Goal: Task Accomplishment & Management: Manage account settings

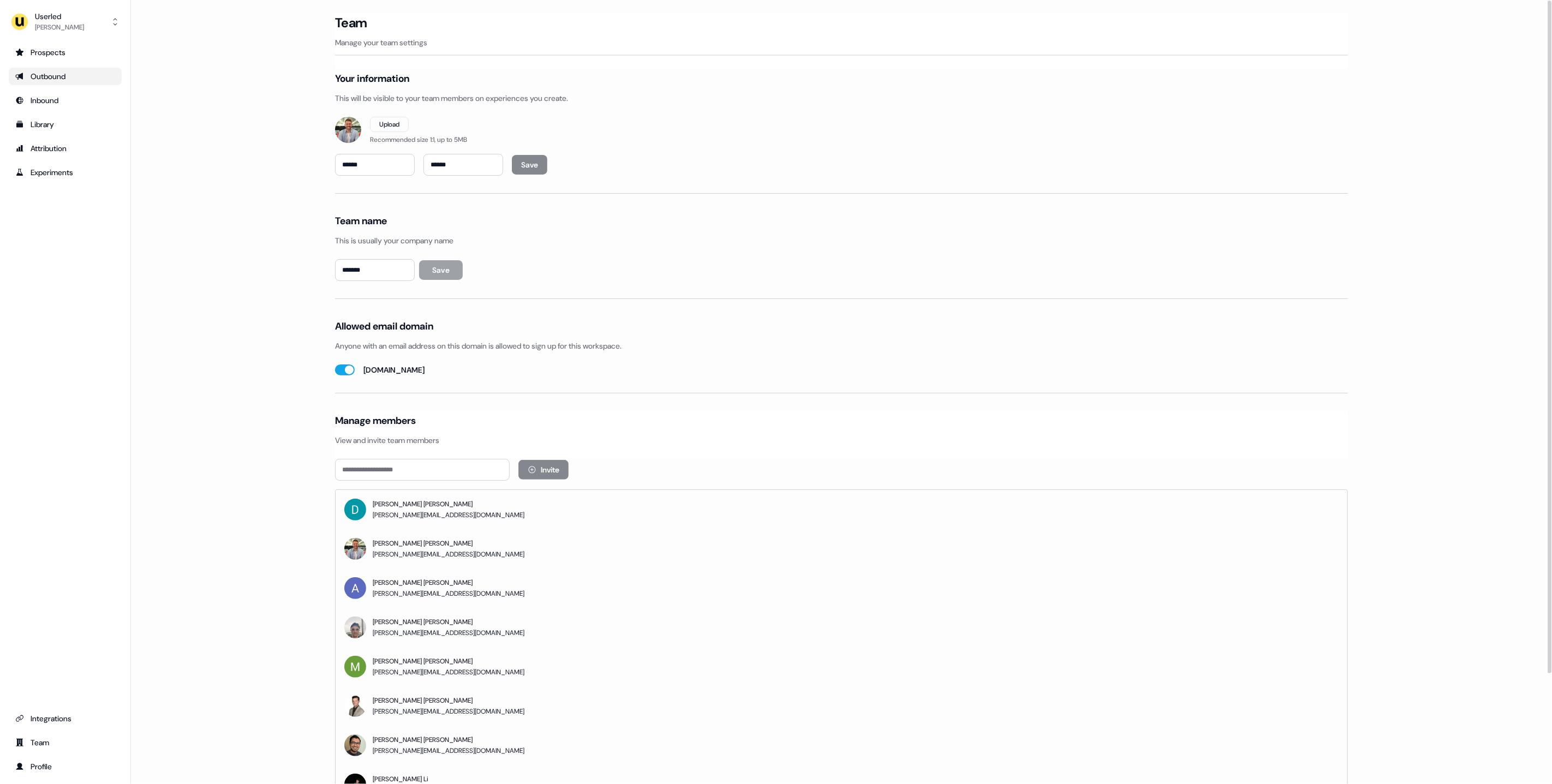
click at [62, 74] on div "Outbound" at bounding box center [64, 76] width 100 height 11
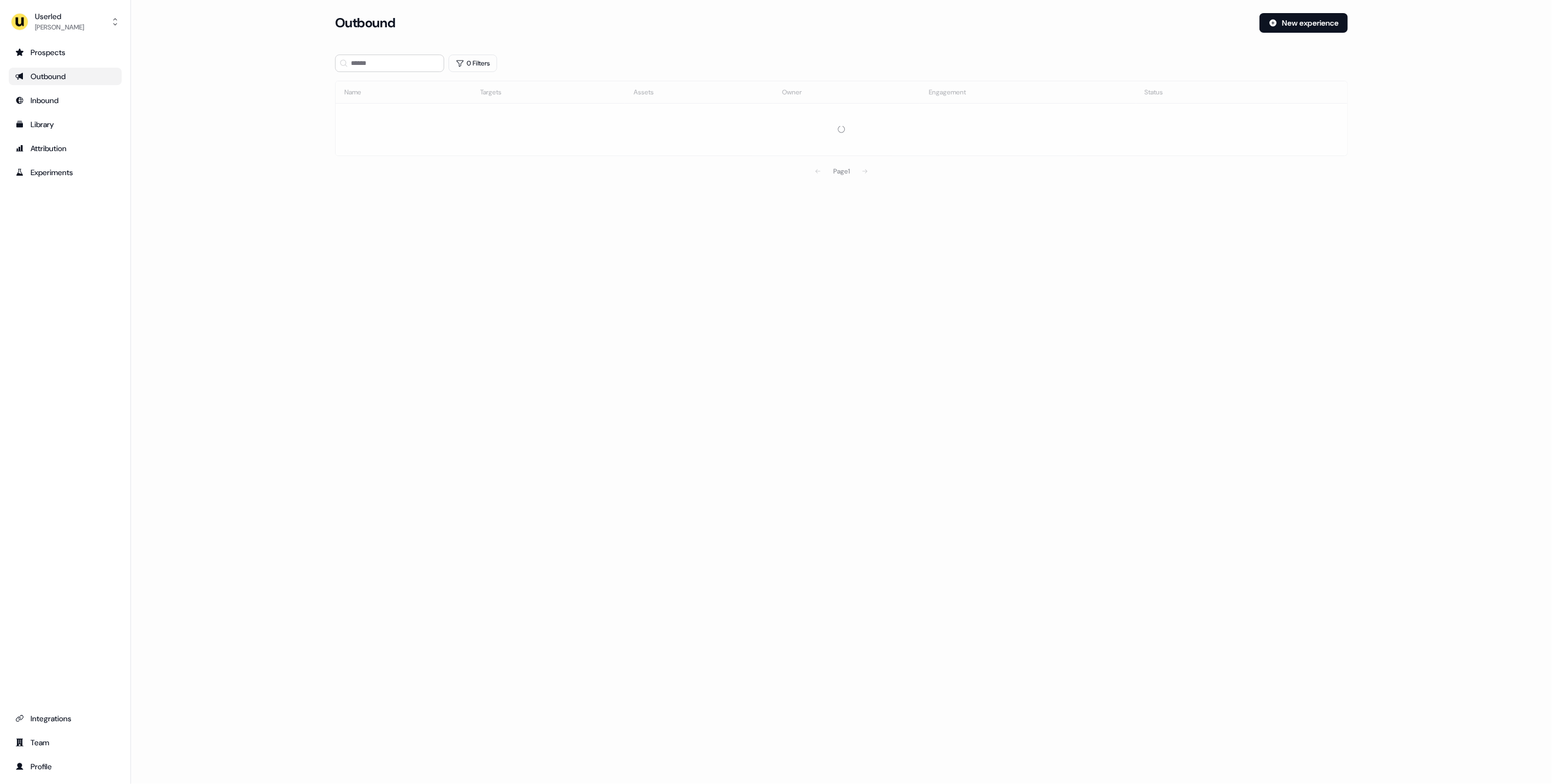
click at [233, 102] on main "Loading... Outbound New experience 0 Filters Name Targets Assets Owner Engageme…" at bounding box center [841, 113] width 1421 height 200
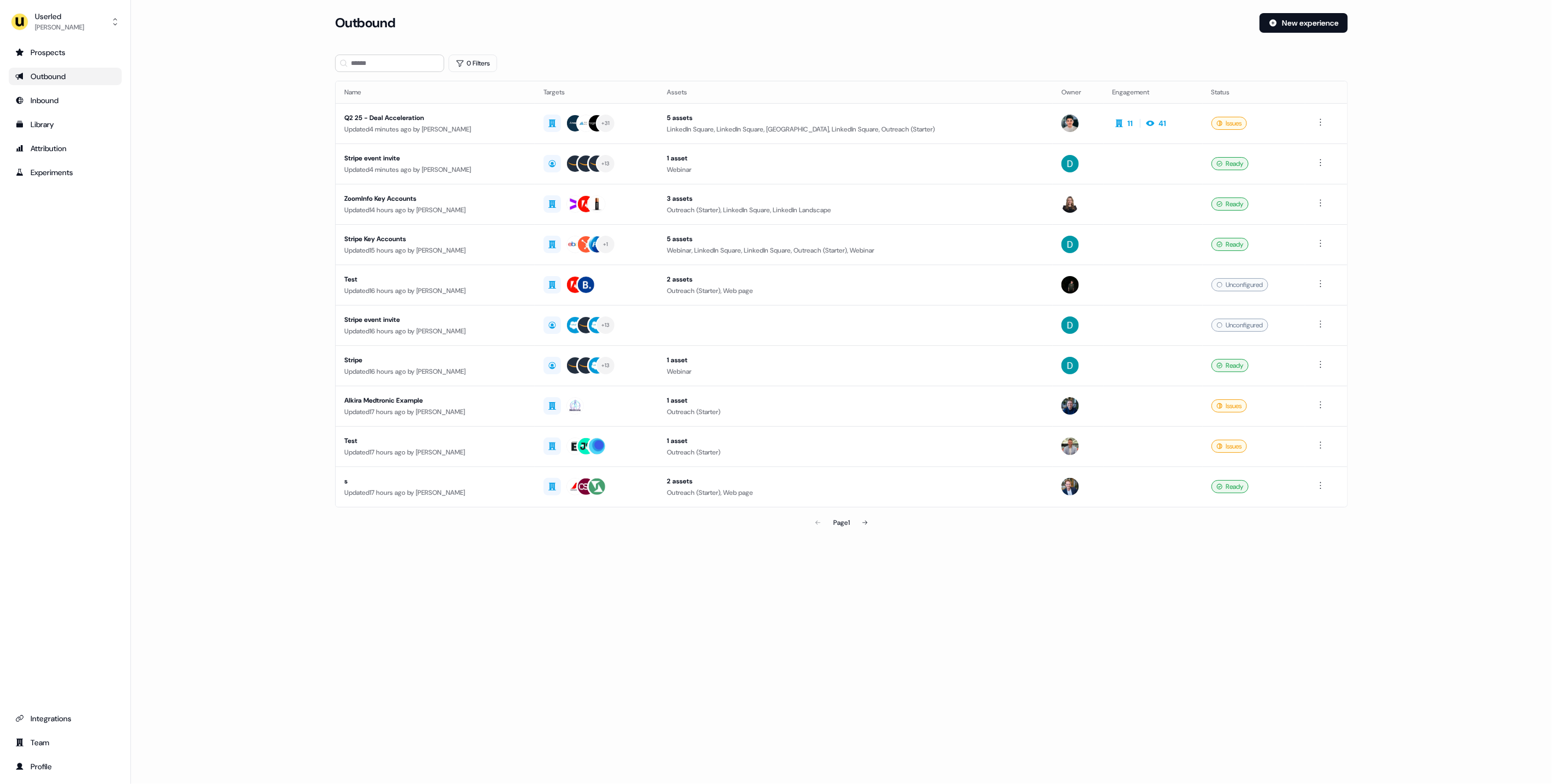
click at [240, 102] on main "Loading... Outbound New experience 0 Filters Name Targets Assets Owner Engageme…" at bounding box center [841, 288] width 1421 height 551
click at [732, 621] on div "Loading... Outbound New experience 0 Filters Name Targets Assets Owner Engageme…" at bounding box center [841, 392] width 1421 height 784
click at [199, 202] on main "Loading... Outbound New experience 0 Filters Name Targets Assets Owner Engageme…" at bounding box center [841, 288] width 1421 height 551
click at [226, 199] on main "Loading... Outbound New experience 0 Filters Name Targets Assets Owner Engageme…" at bounding box center [841, 288] width 1421 height 551
click at [67, 35] on div "Userled [PERSON_NAME] Prospects Outbound Inbound Library Attribution Experiment…" at bounding box center [65, 392] width 131 height 784
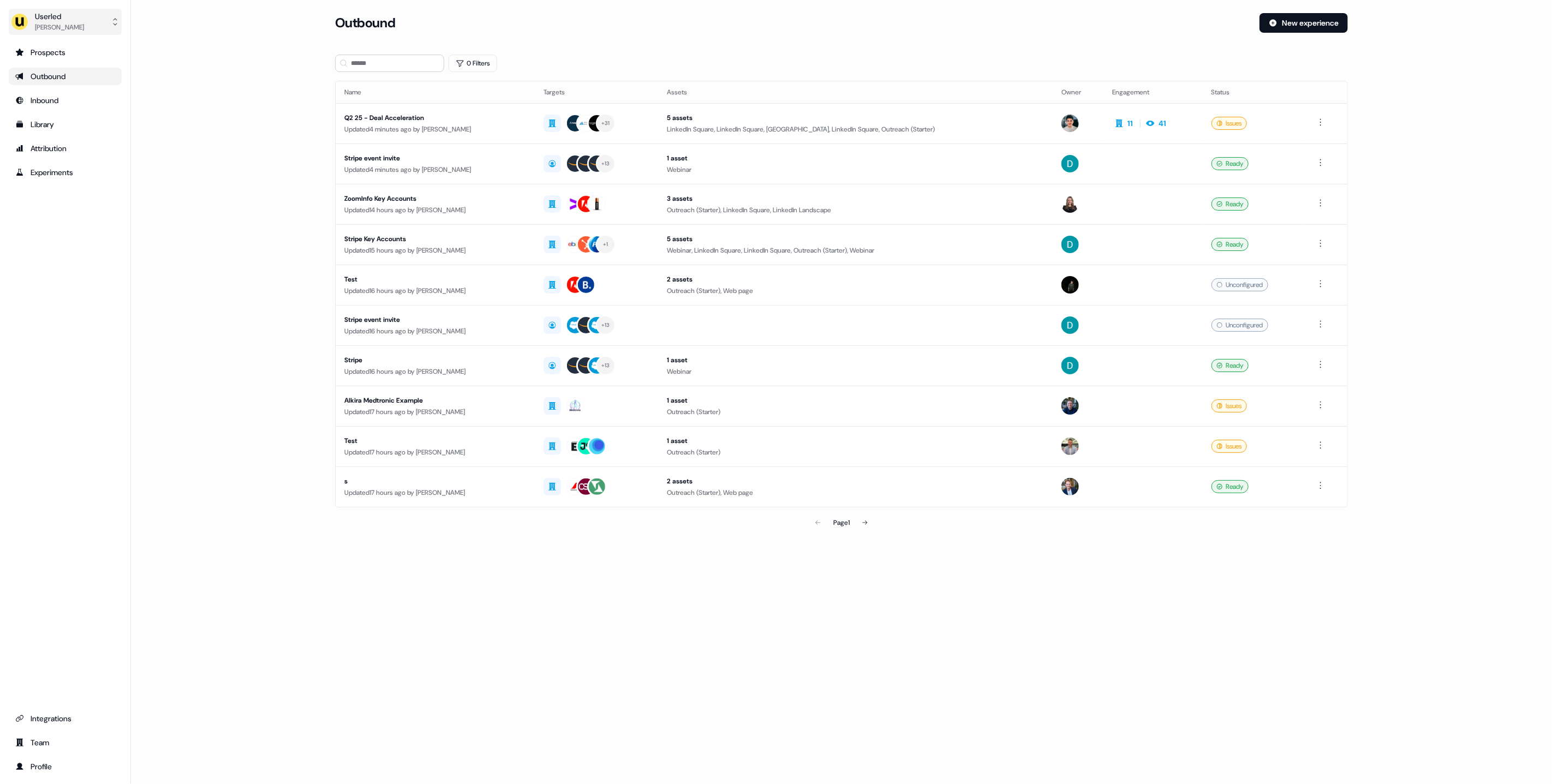
click at [54, 18] on div "Userled" at bounding box center [59, 16] width 49 height 11
click at [67, 51] on div "Impersonate (Admin)" at bounding box center [65, 51] width 104 height 19
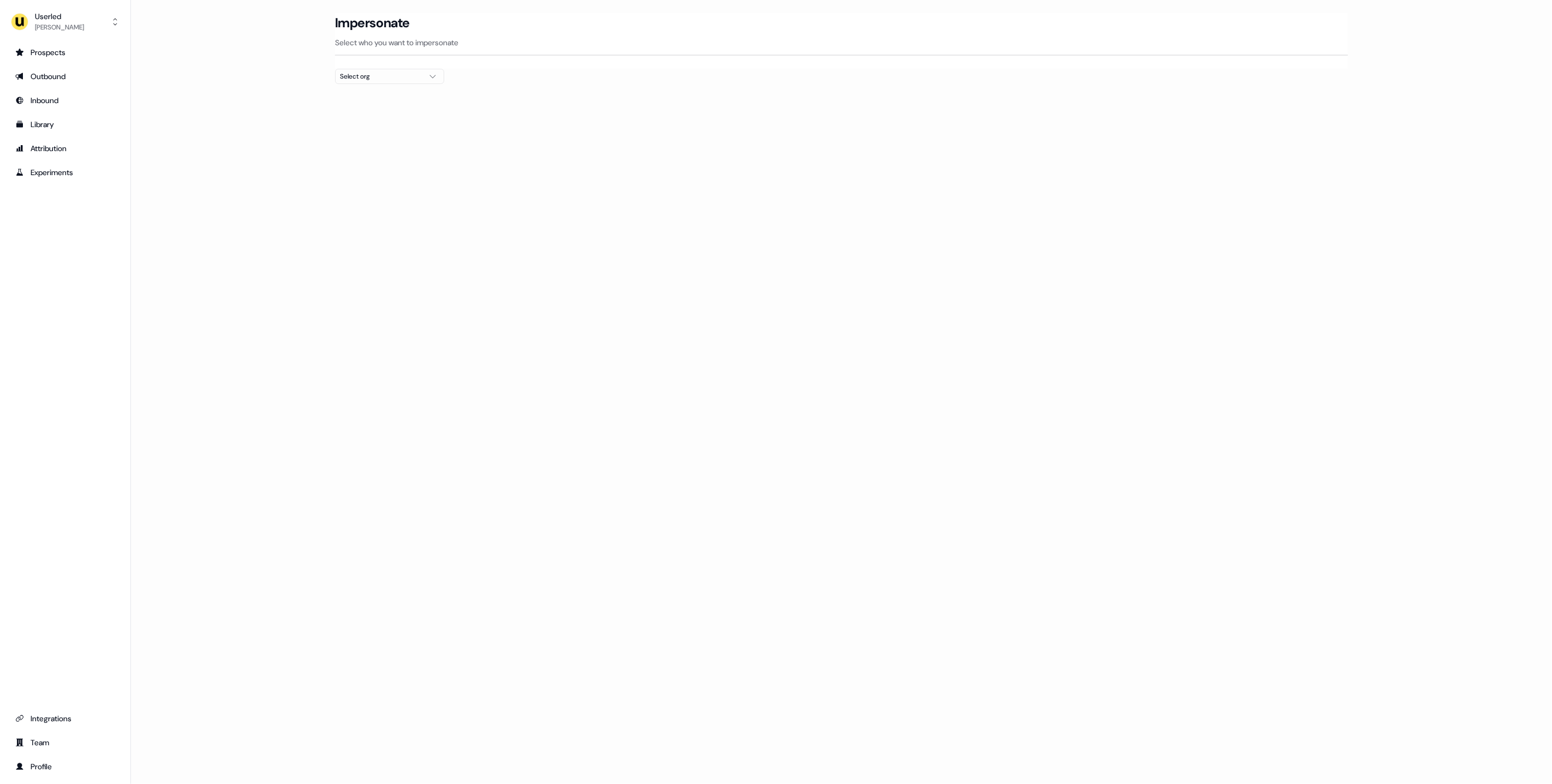
click at [398, 79] on div "Select org" at bounding box center [381, 76] width 82 height 11
click at [151, 131] on div "Loading... Impersonate Select who you want to impersonate Select org" at bounding box center [841, 392] width 1421 height 784
click at [46, 128] on div "Library" at bounding box center [64, 124] width 100 height 11
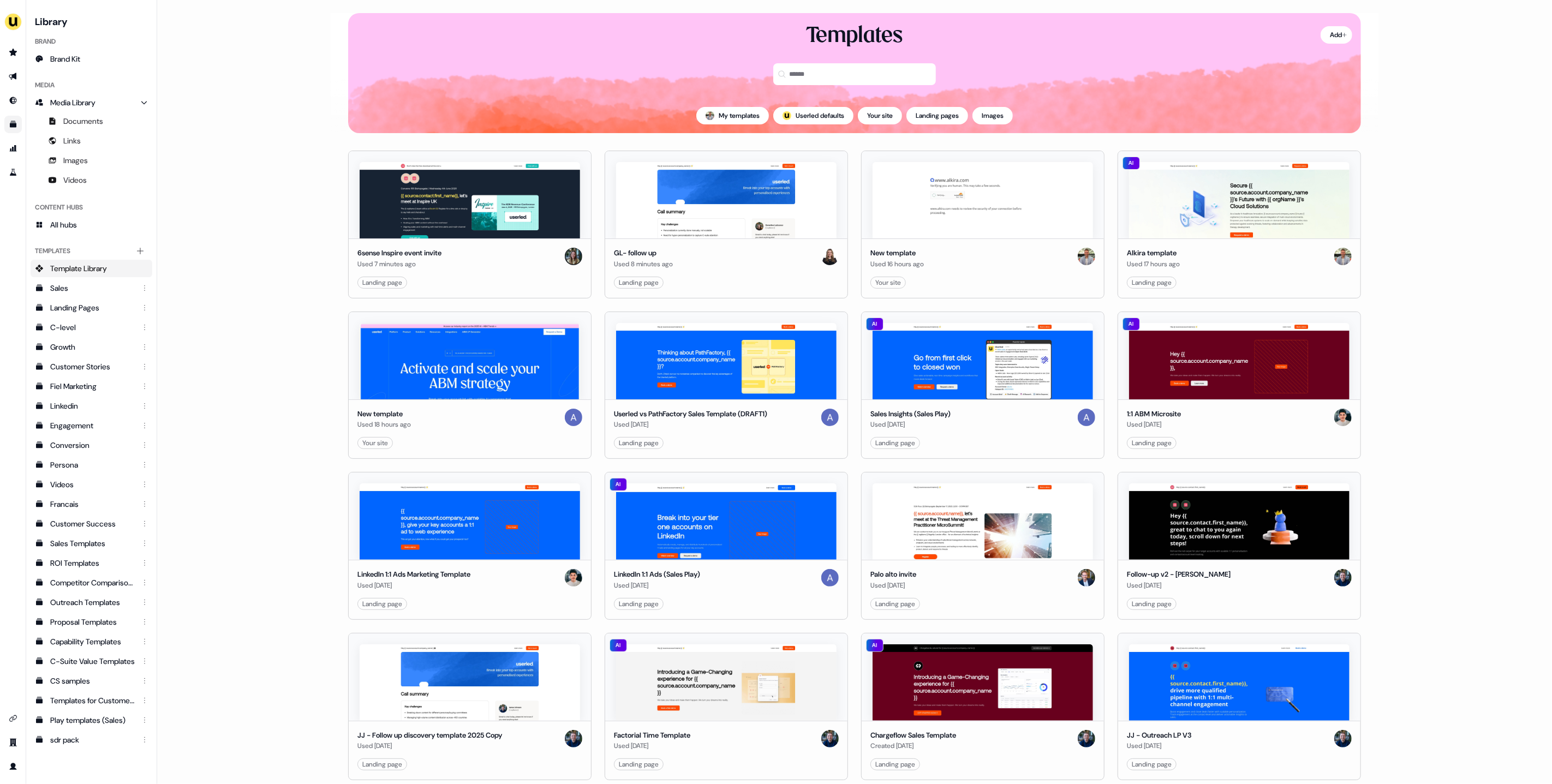
click at [269, 227] on main "Loading... Add Templates My templates ; Userled defaults Your site Landing page…" at bounding box center [855, 392] width 1395 height 784
click at [810, 70] on input at bounding box center [855, 74] width 162 height 22
click at [14, 78] on icon "Go to outbound experience" at bounding box center [12, 76] width 8 height 7
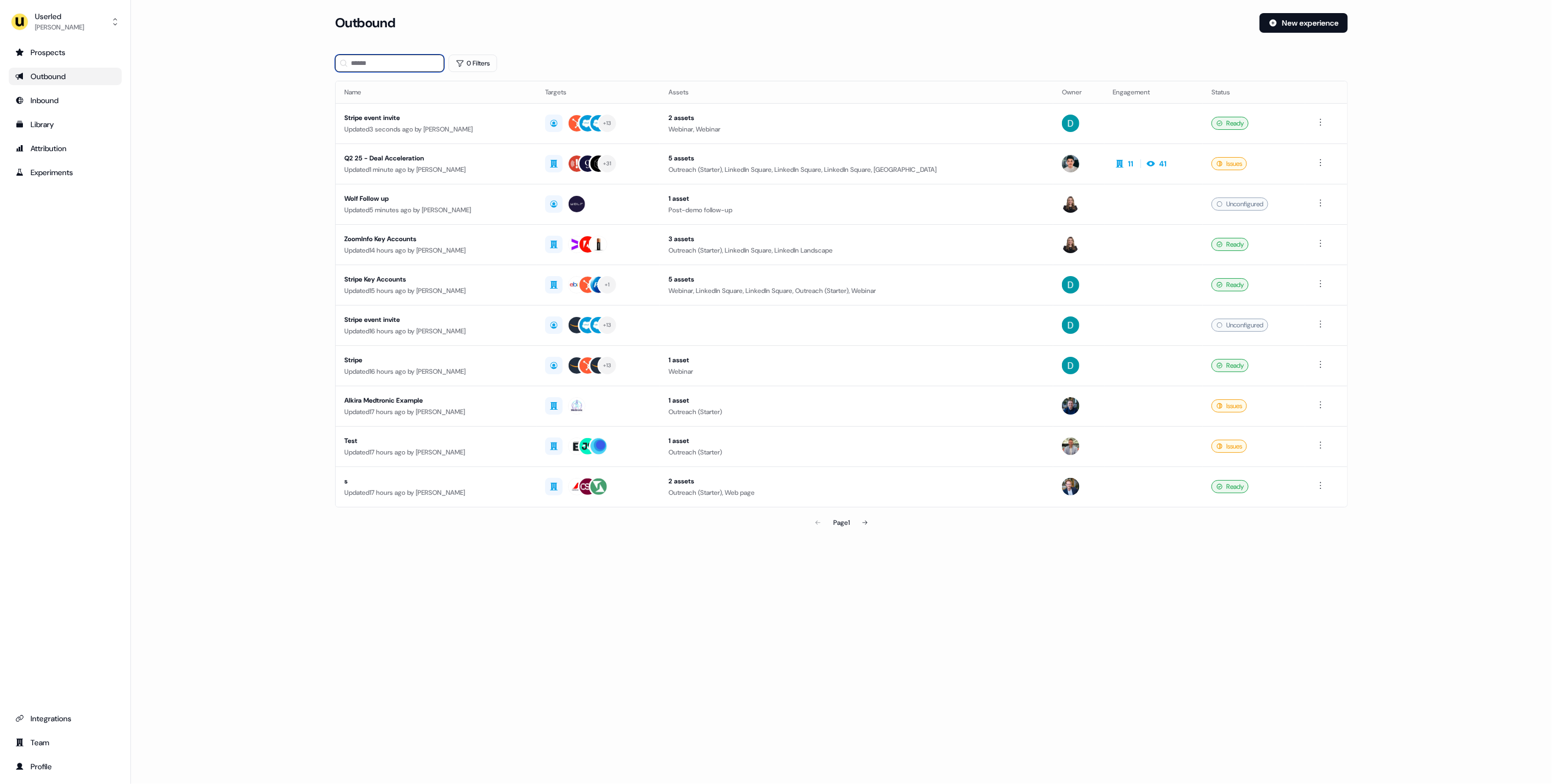
click at [396, 59] on input at bounding box center [390, 63] width 110 height 18
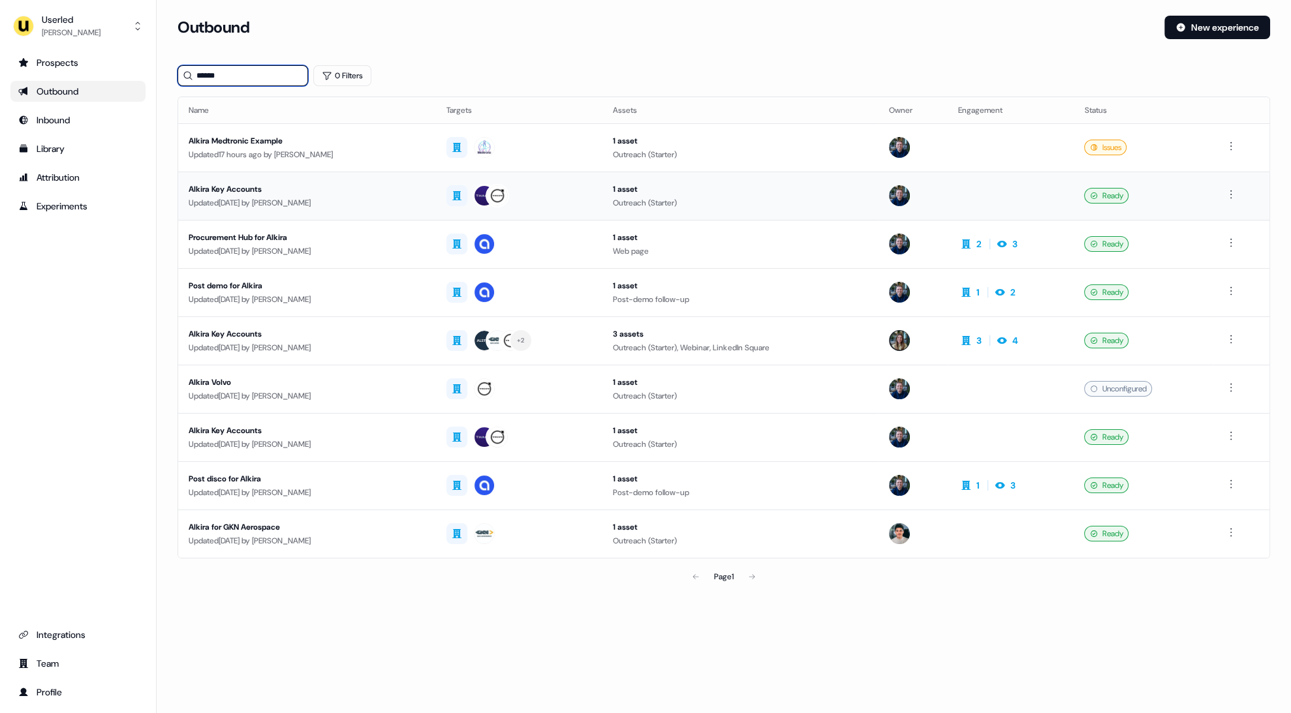
type input "******"
click at [363, 193] on div "Alkira Key Accounts" at bounding box center [307, 189] width 237 height 13
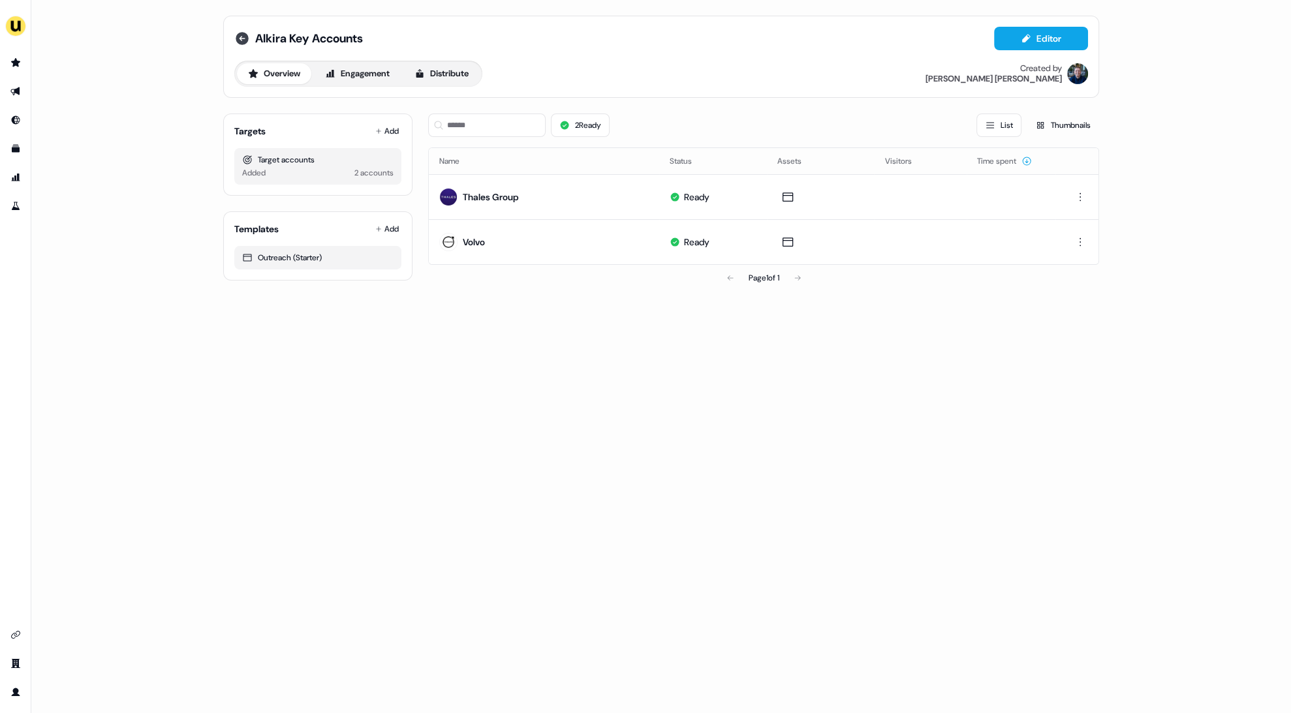
click at [245, 43] on icon at bounding box center [242, 39] width 16 height 16
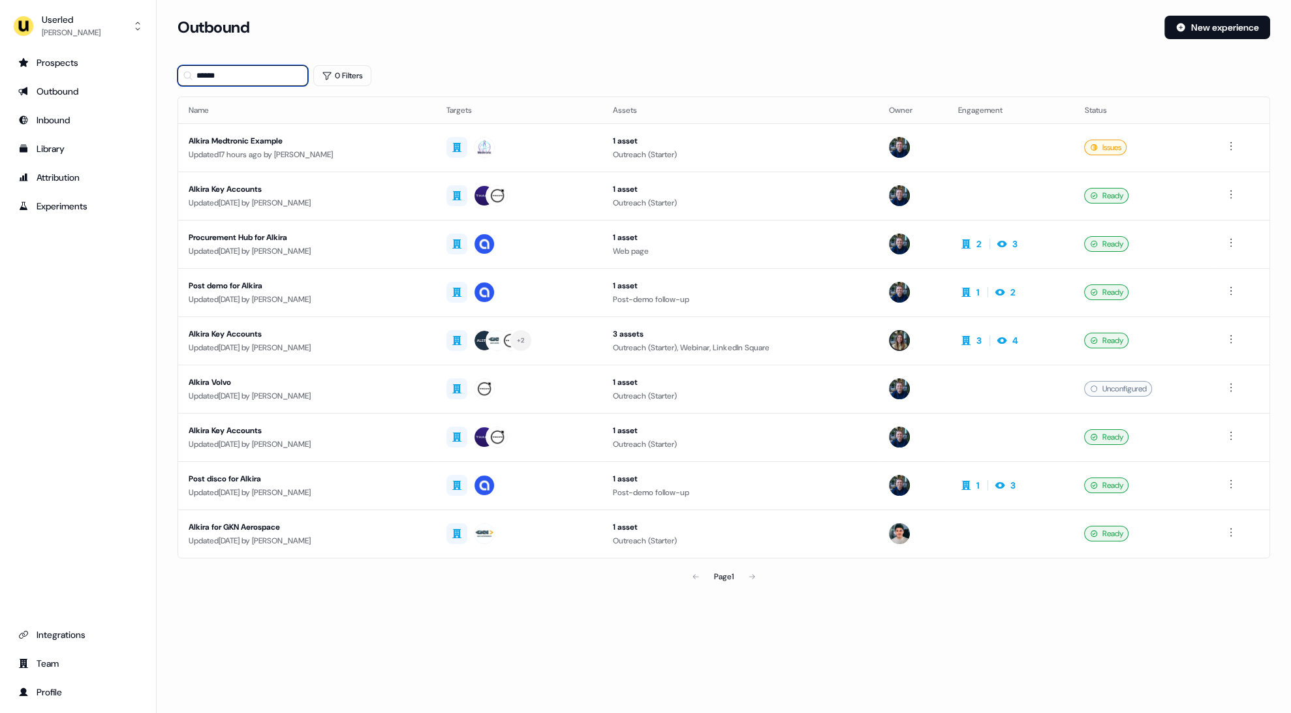
click at [230, 82] on input "******" at bounding box center [243, 75] width 131 height 21
click at [377, 153] on div "Updated 17 hours ago by [PERSON_NAME]" at bounding box center [307, 154] width 237 height 13
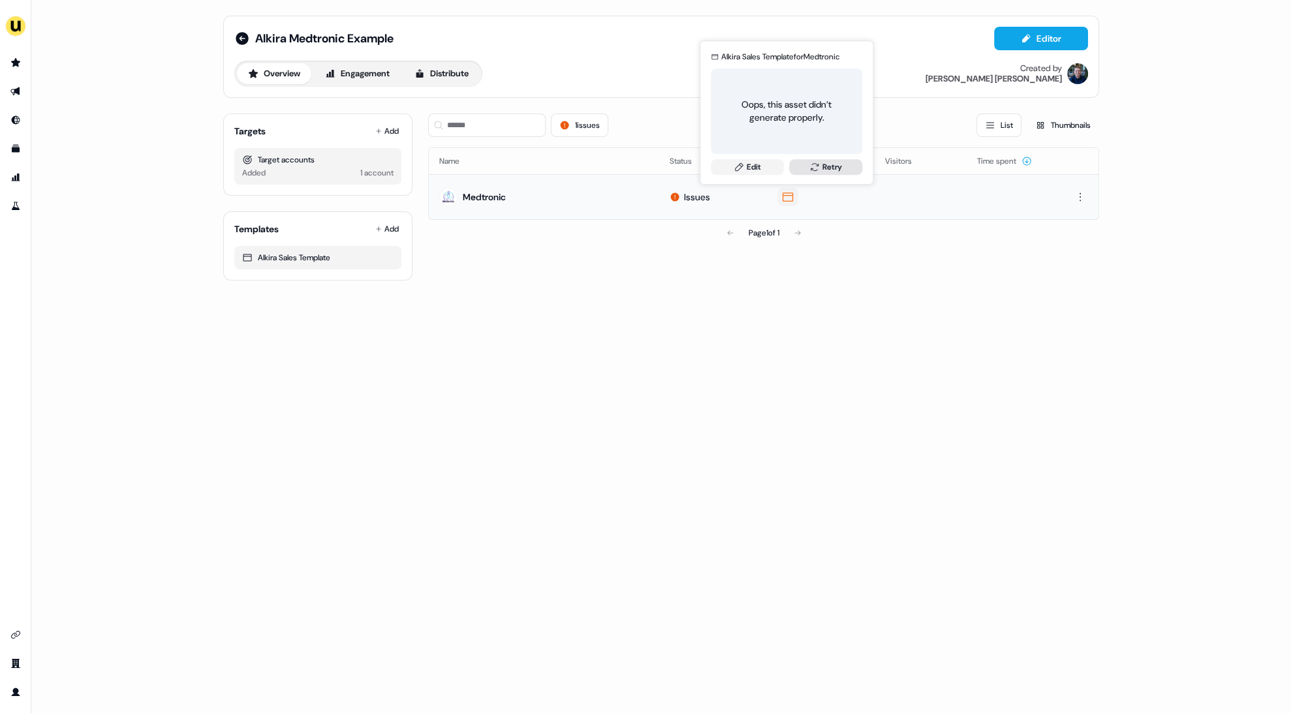
click at [810, 162] on icon at bounding box center [814, 167] width 10 height 10
click at [758, 169] on link "Edit" at bounding box center [747, 167] width 73 height 16
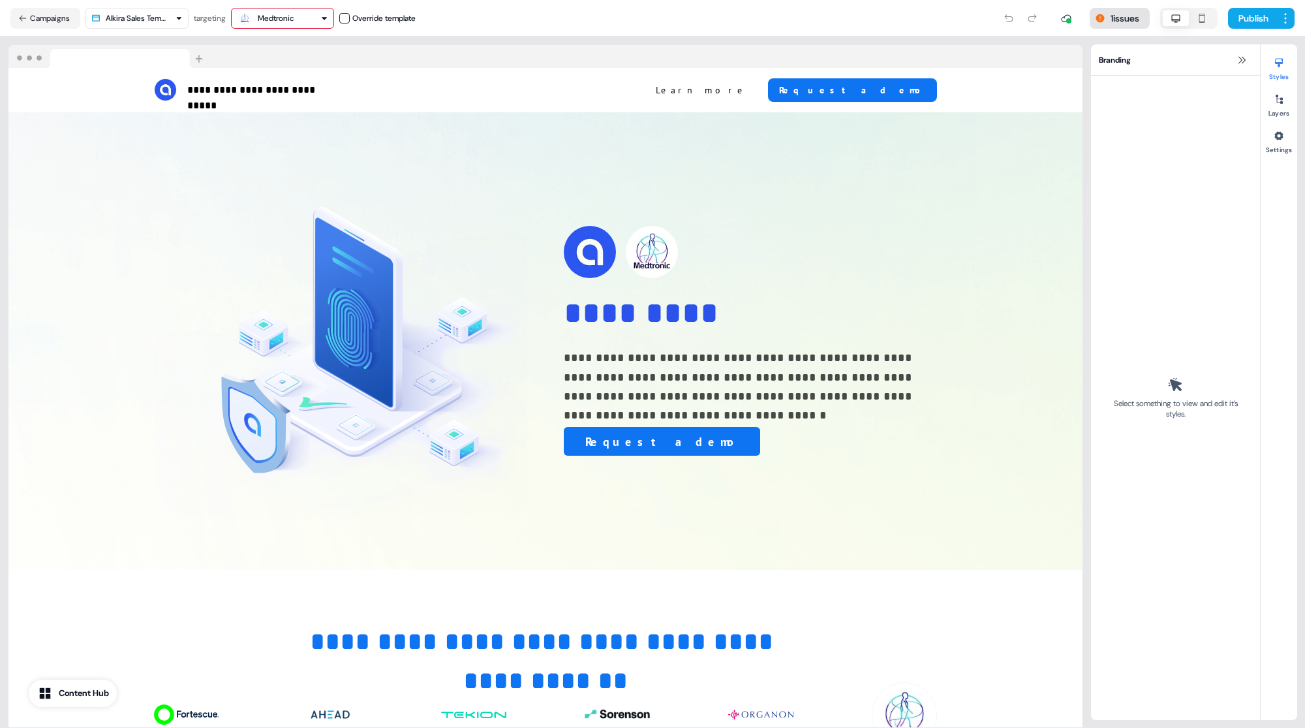
click at [1110, 23] on button "1 issues" at bounding box center [1120, 18] width 60 height 21
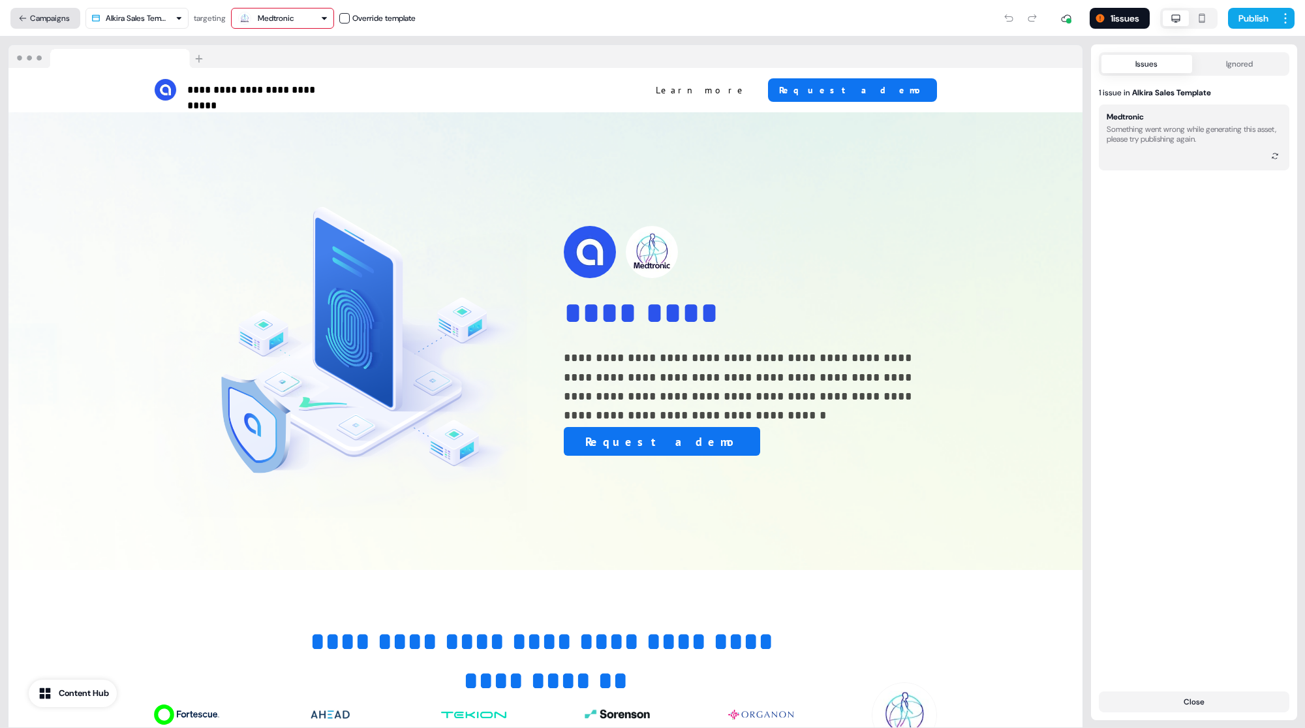
click at [39, 24] on button "Campaigns" at bounding box center [45, 18] width 70 height 21
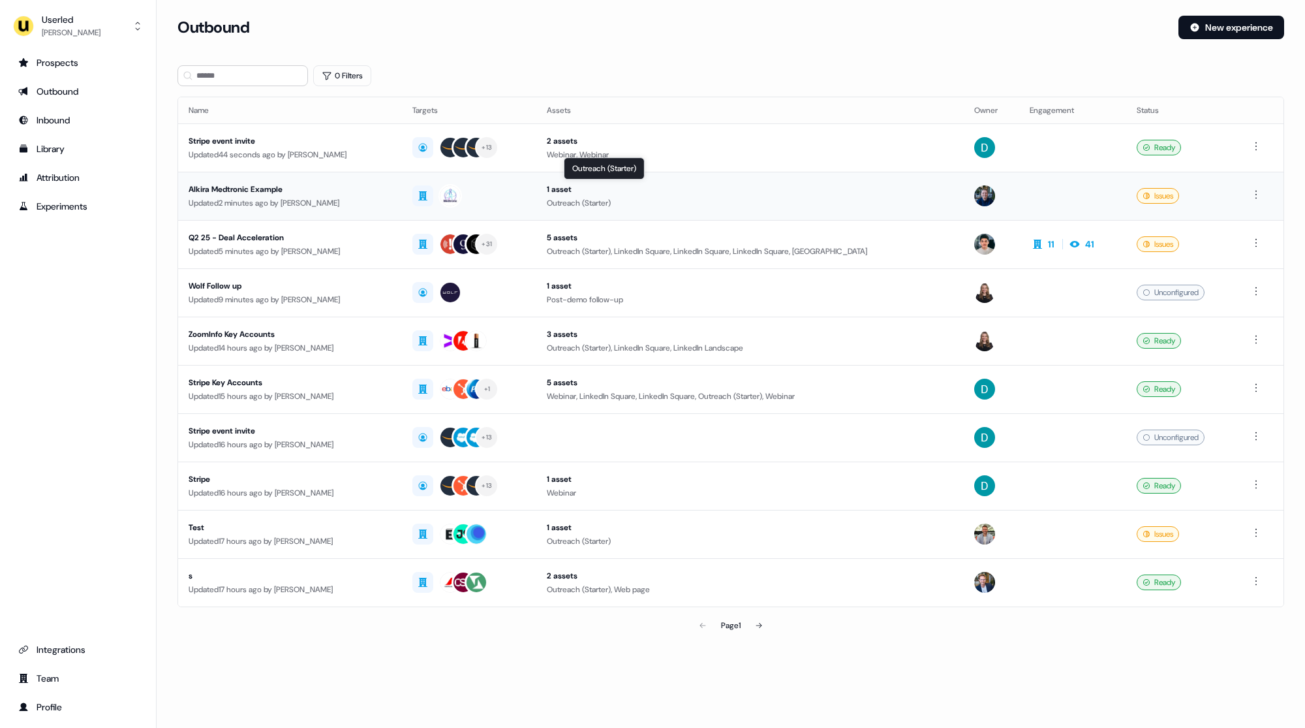
click at [767, 192] on div "1 asset" at bounding box center [750, 189] width 407 height 13
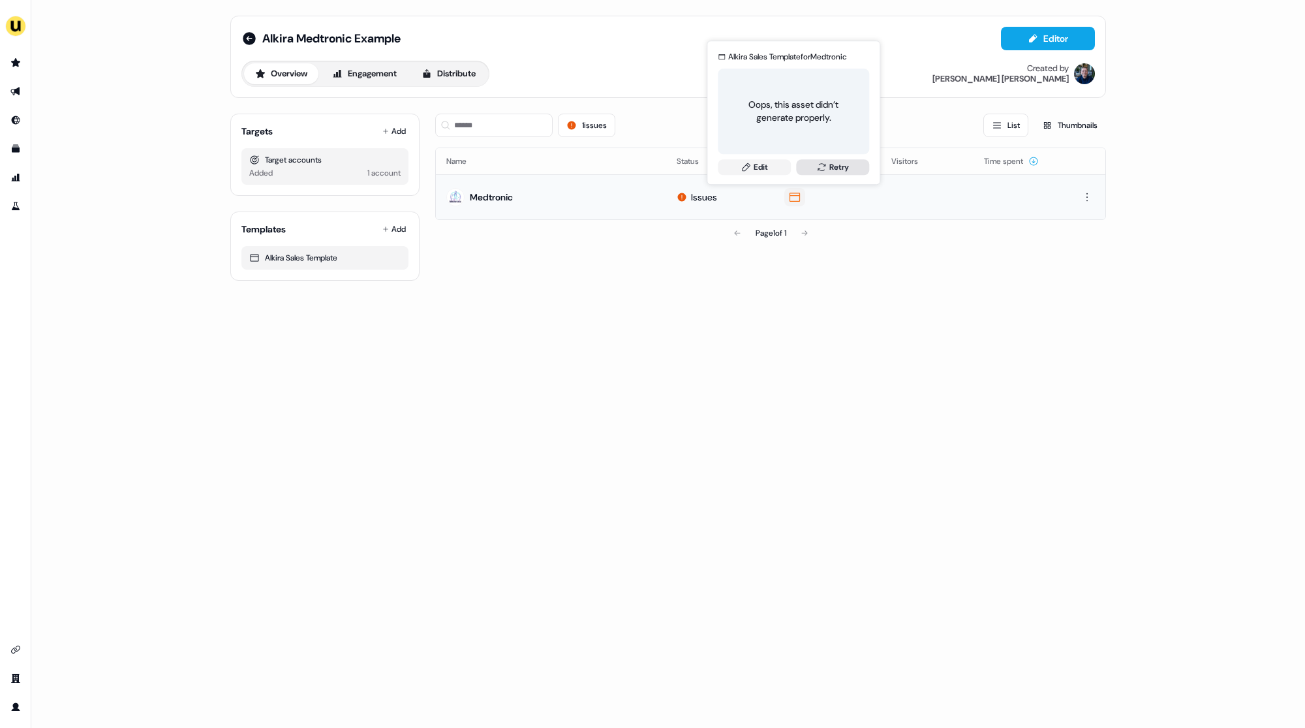
click at [826, 169] on icon at bounding box center [821, 167] width 10 height 10
click at [772, 164] on link "Edit" at bounding box center [754, 167] width 73 height 16
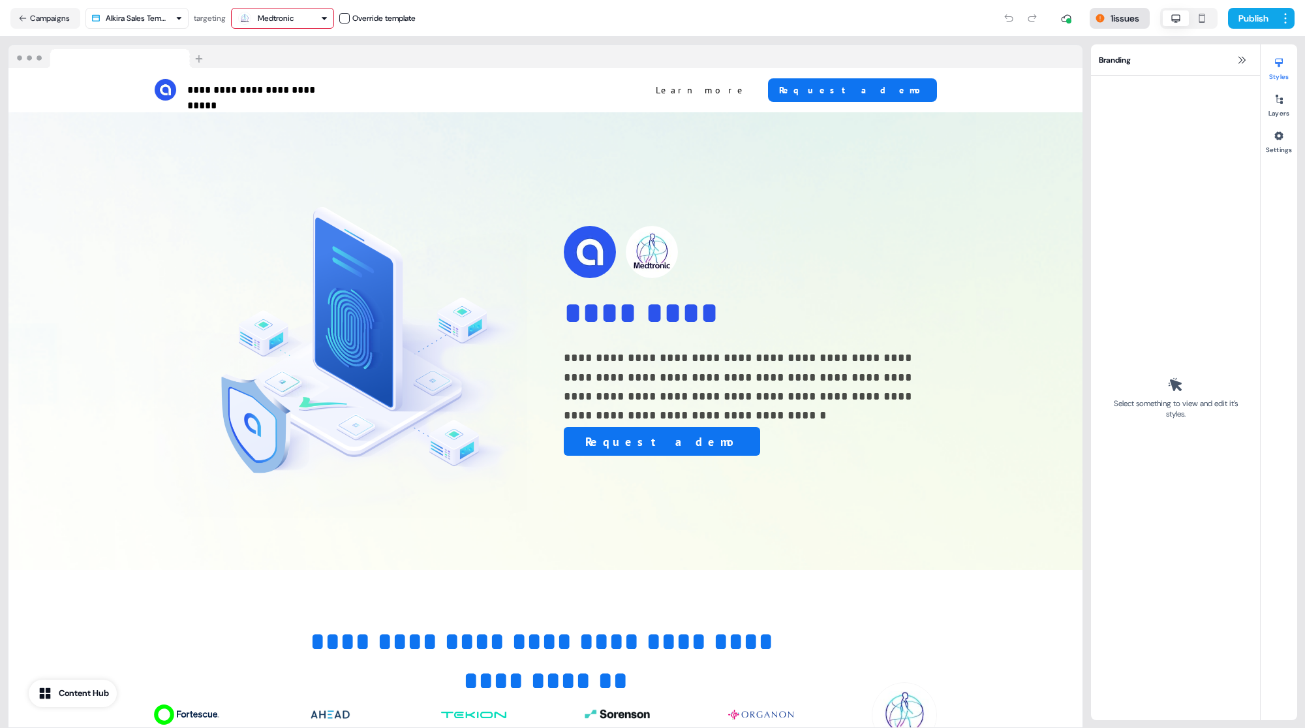
click at [1117, 23] on button "1 issues" at bounding box center [1120, 18] width 60 height 21
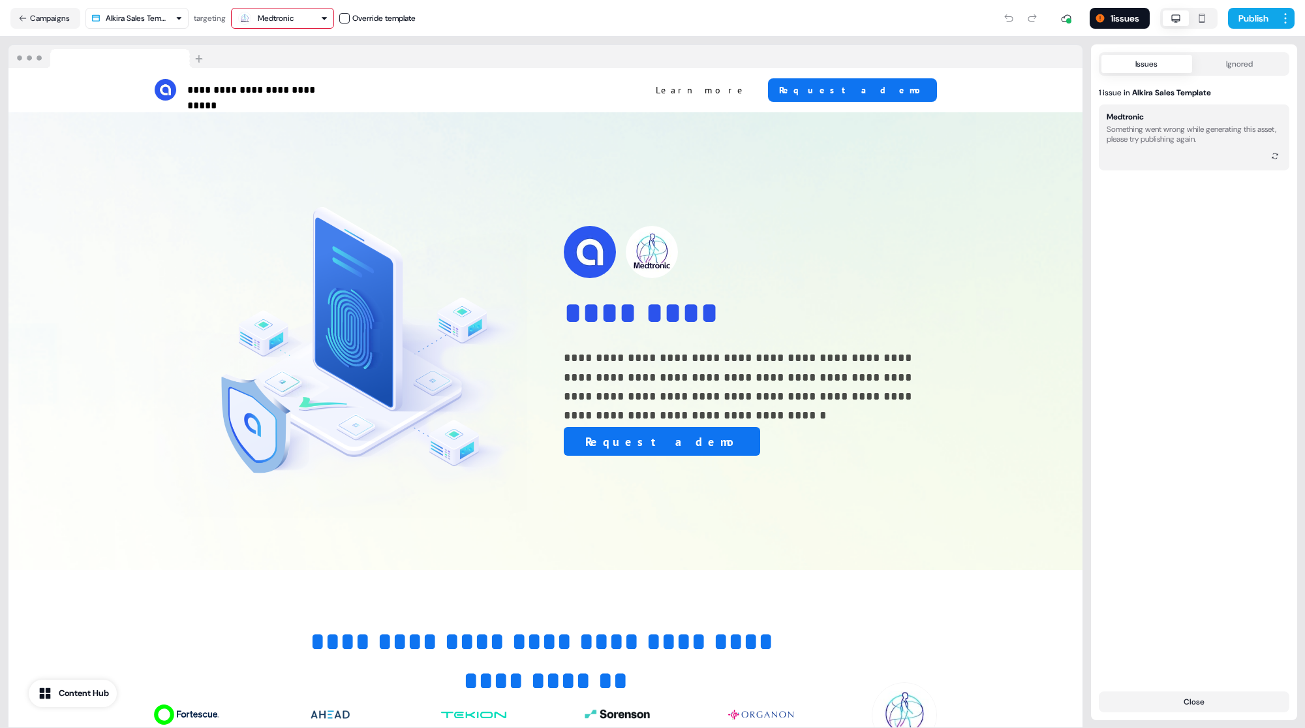
click at [1186, 330] on div "Issues Ignored 1 issue in Alkira Sales Template Medtronic Something went wrong …" at bounding box center [1194, 382] width 206 height 660
click at [1115, 17] on button "1 issues" at bounding box center [1120, 18] width 60 height 21
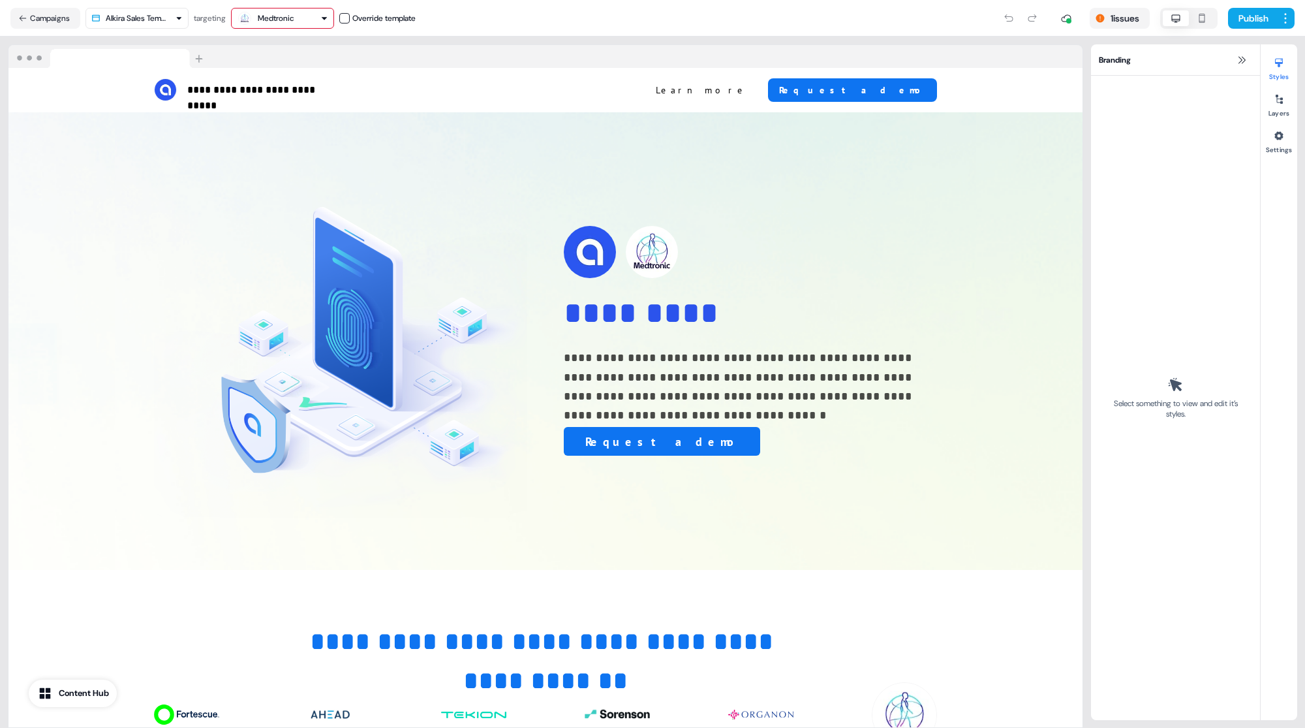
click at [948, 14] on div "1 issues Publish" at bounding box center [855, 18] width 879 height 26
click at [1174, 131] on div "Select something to view and edit it’s styles." at bounding box center [1175, 398] width 153 height 628
click at [1239, 64] on icon at bounding box center [1242, 60] width 10 height 10
click at [668, 22] on div "1 issues Publish" at bounding box center [855, 18] width 879 height 26
click at [661, 10] on div "1 issues Publish" at bounding box center [855, 18] width 879 height 26
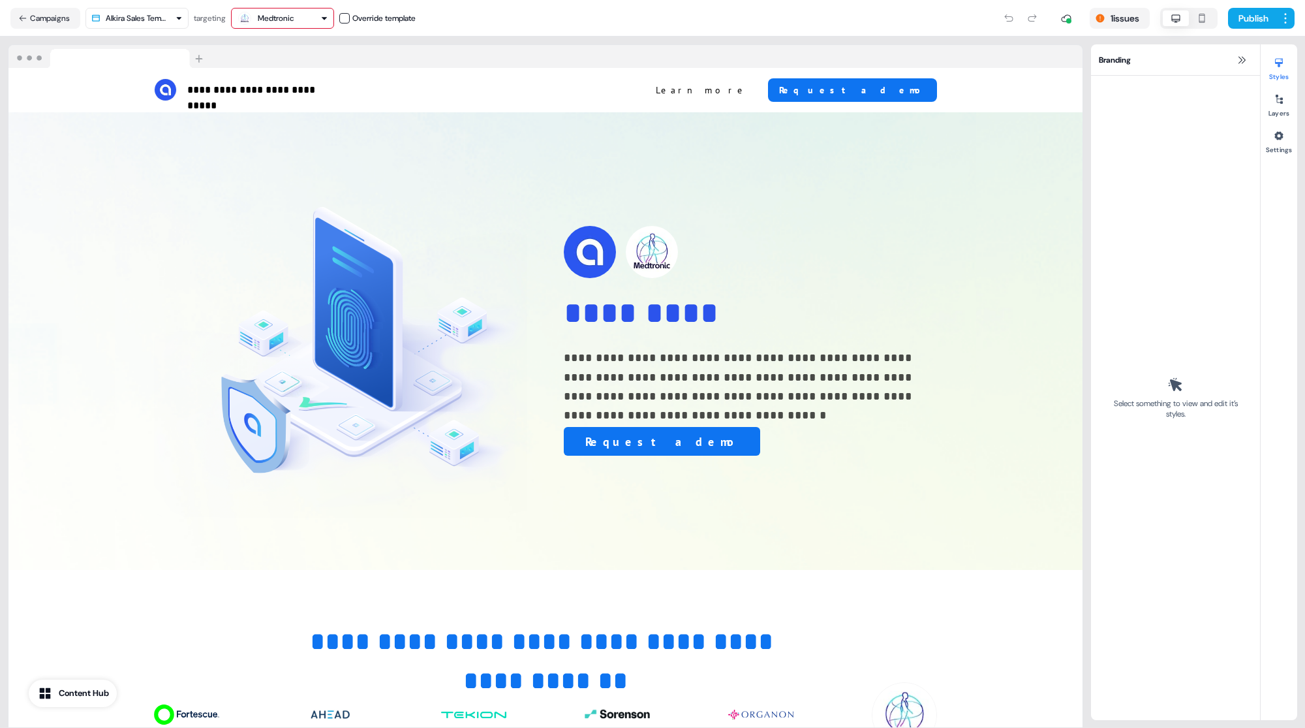
click at [50, 29] on nav "Campaigns Alkira Sales Template targeting Medtronic Override template 1 issues …" at bounding box center [652, 18] width 1305 height 37
click at [51, 22] on button "Campaigns" at bounding box center [45, 18] width 70 height 21
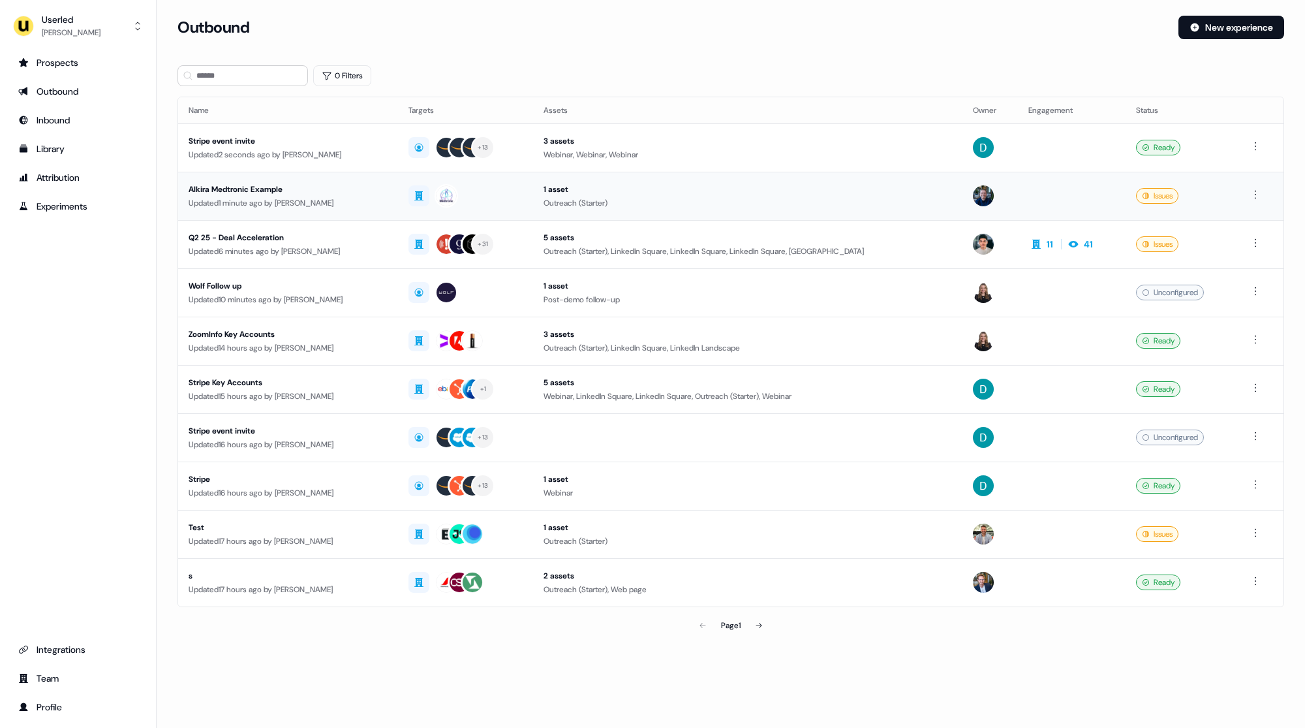
click at [740, 203] on div "Outreach (Starter)" at bounding box center [748, 202] width 409 height 13
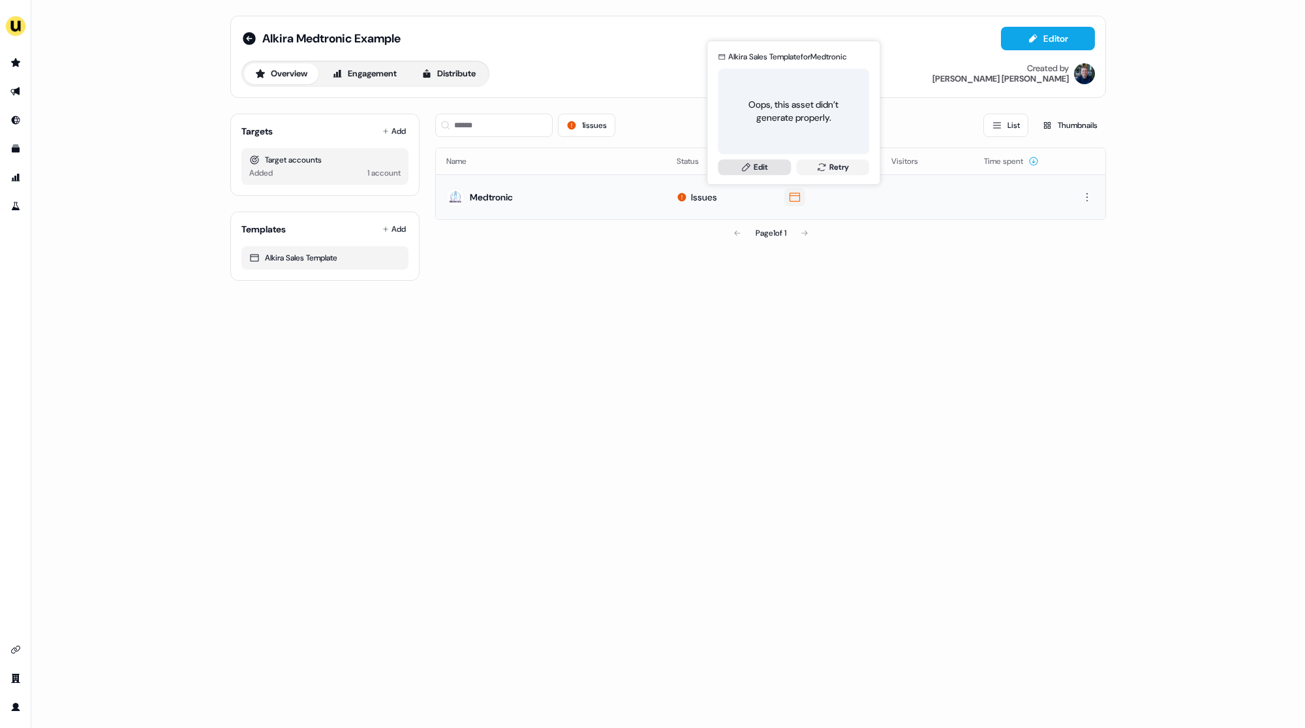
click at [768, 167] on link "Edit" at bounding box center [754, 167] width 73 height 16
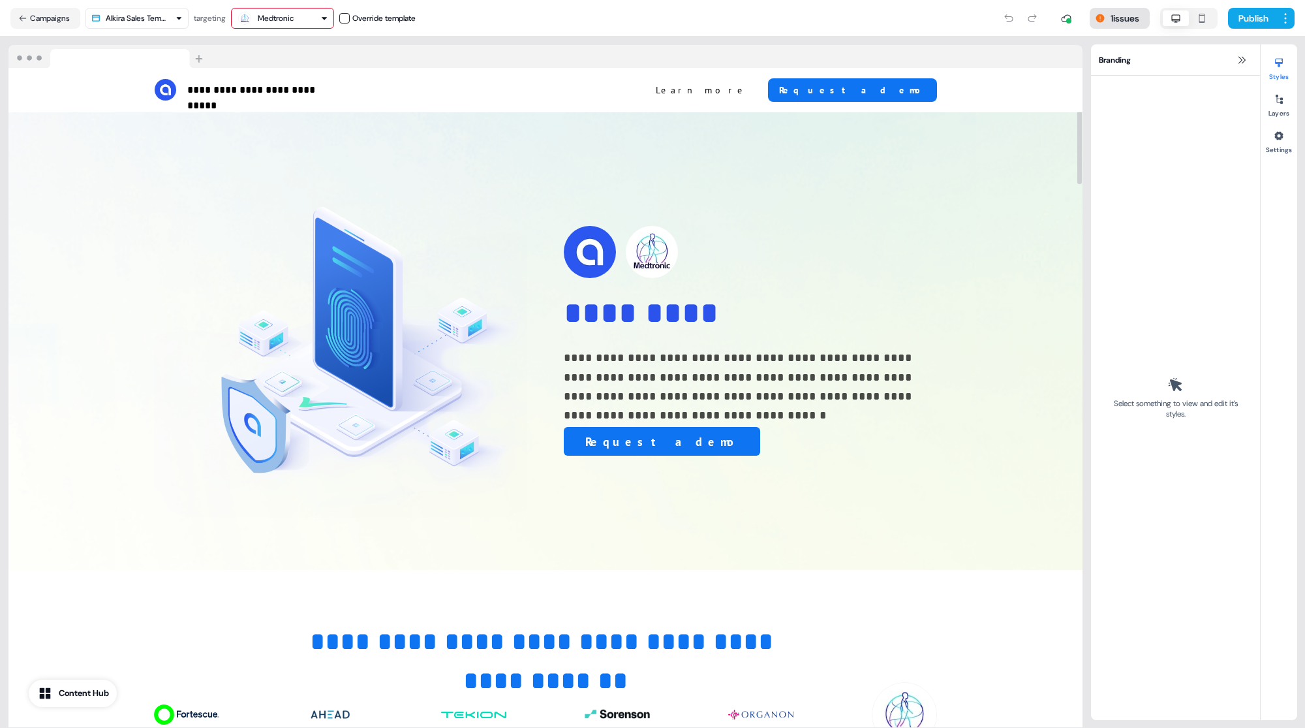
click at [1122, 9] on button "1 issues" at bounding box center [1120, 18] width 60 height 21
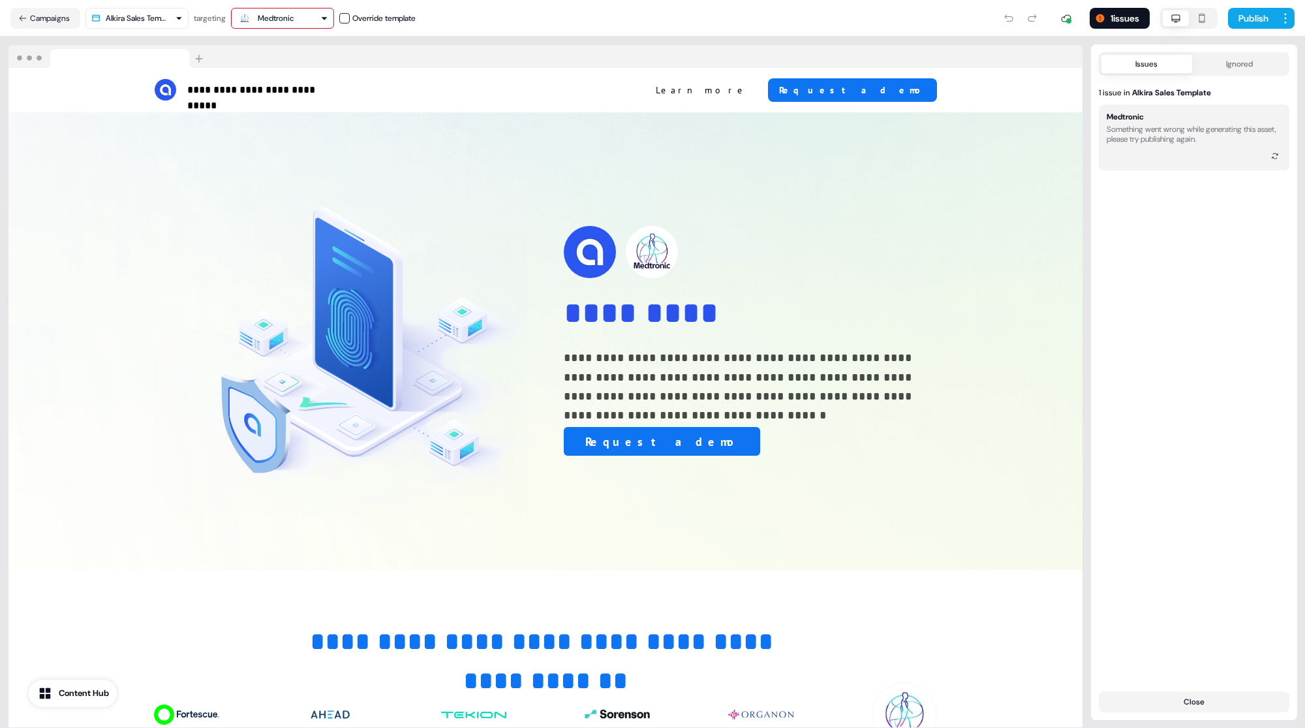
click at [1132, 129] on div "Something went wrong while generating this asset, please try publishing again." at bounding box center [1194, 135] width 175 height 20
click at [1179, 182] on span at bounding box center [1194, 181] width 191 height 16
click at [675, 43] on div "**********" at bounding box center [545, 382] width 1091 height 691
click at [632, 444] on button "Request a demo" at bounding box center [662, 441] width 196 height 29
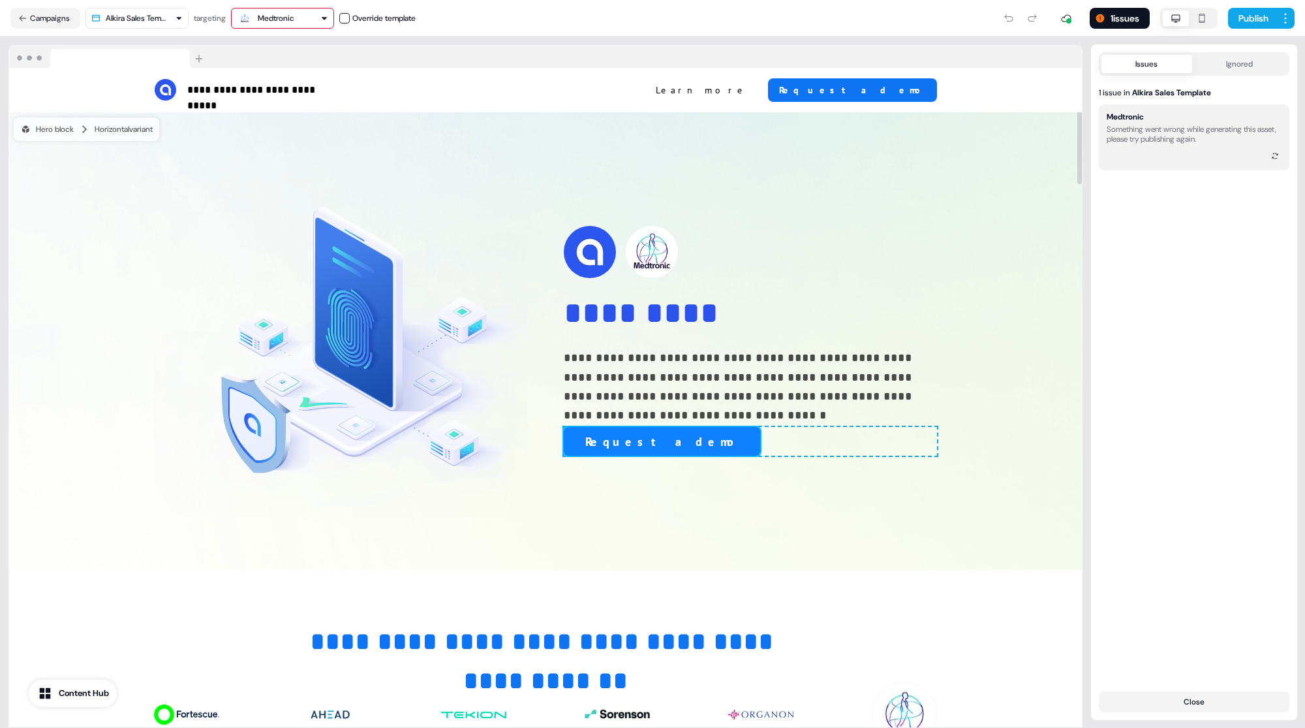
click at [622, 443] on button "Request a demo" at bounding box center [662, 441] width 196 height 29
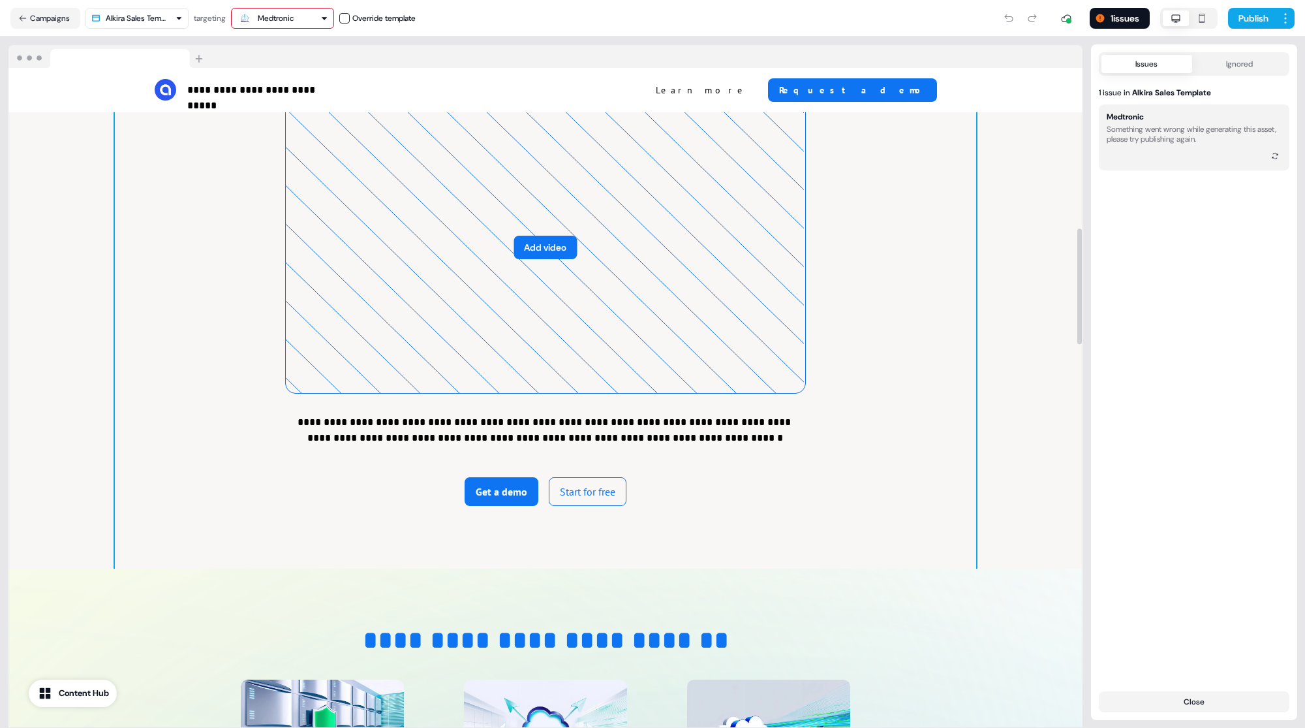
scroll to position [788, 0]
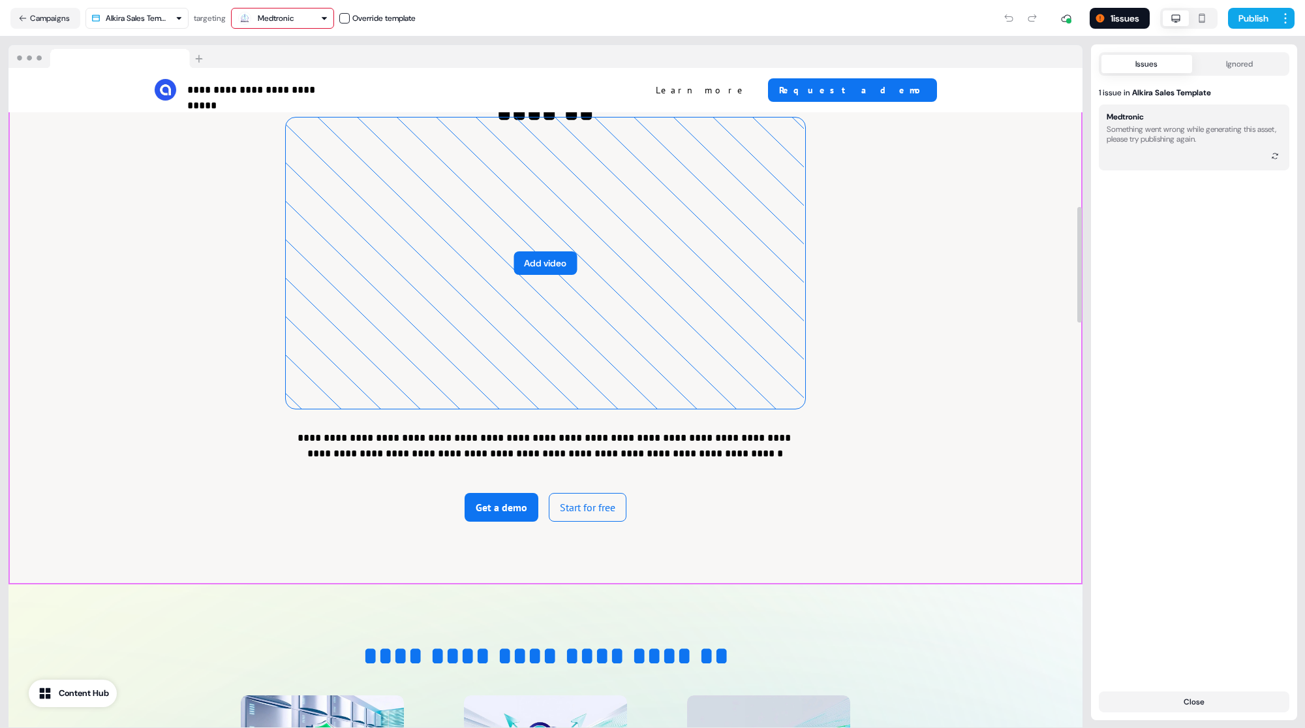
click at [61, 279] on div "**********" at bounding box center [545, 297] width 1074 height 573
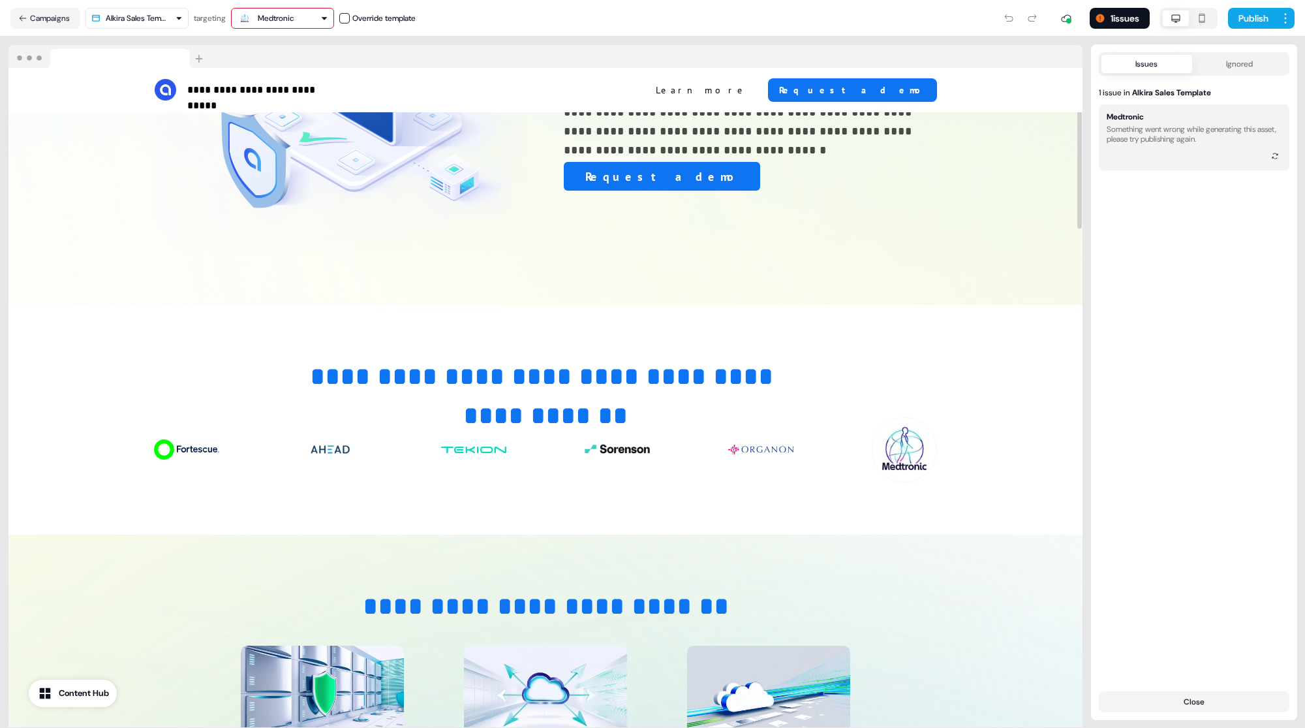
scroll to position [0, 0]
